Goal: Find specific page/section: Find specific page/section

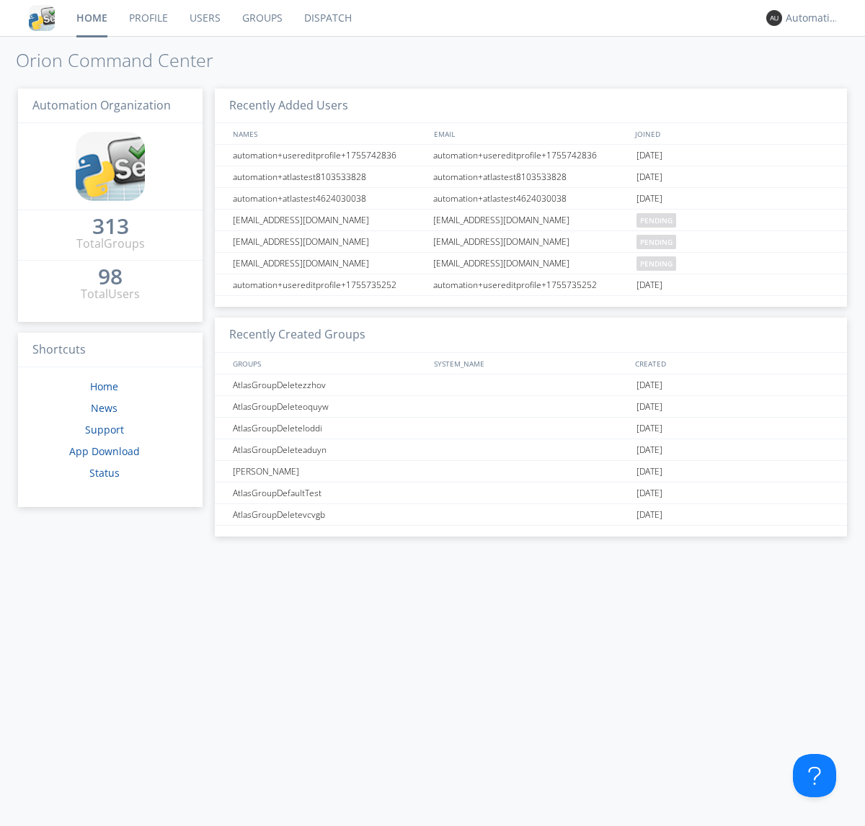
click at [326, 18] on link "Dispatch" at bounding box center [327, 18] width 69 height 36
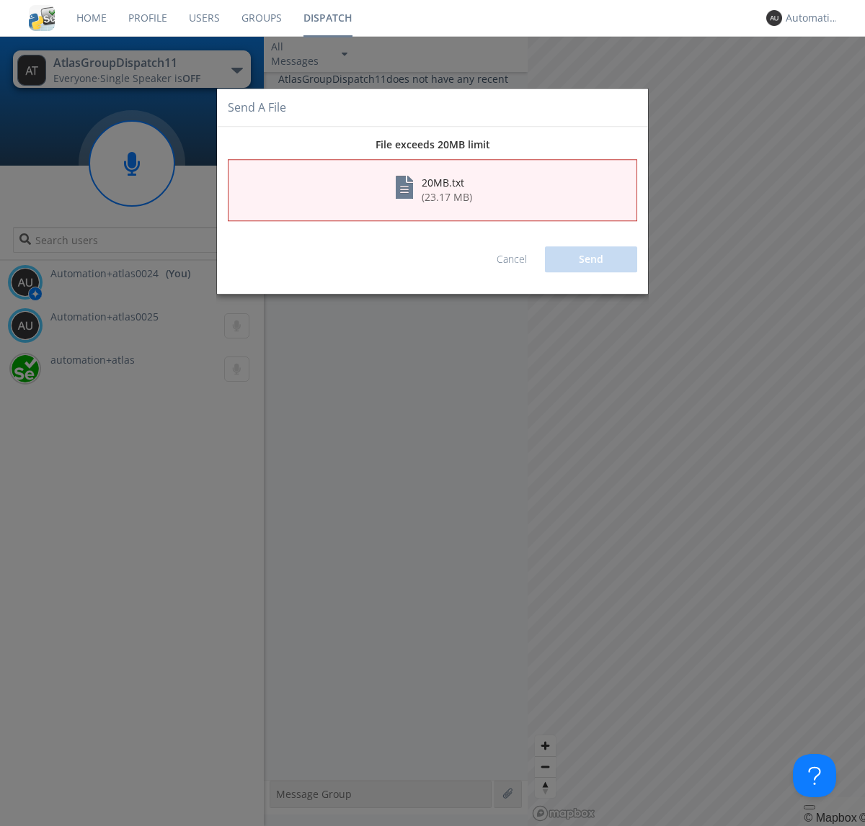
click at [512, 259] on link "Cancel" at bounding box center [511, 260] width 30 height 14
click at [808, 18] on div "Automation+atlas0024" at bounding box center [812, 18] width 54 height 14
